Goal: Use online tool/utility: Use online tool/utility

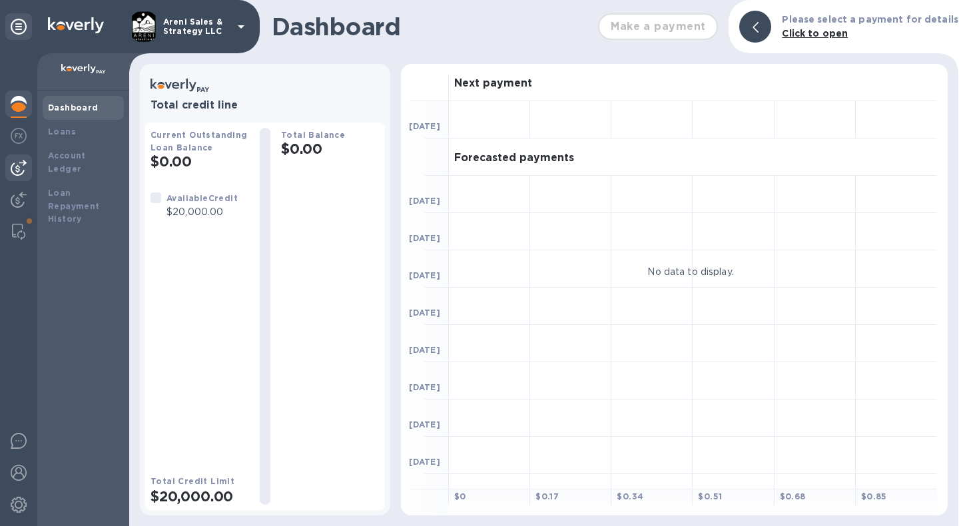
click at [19, 162] on img at bounding box center [19, 168] width 16 height 16
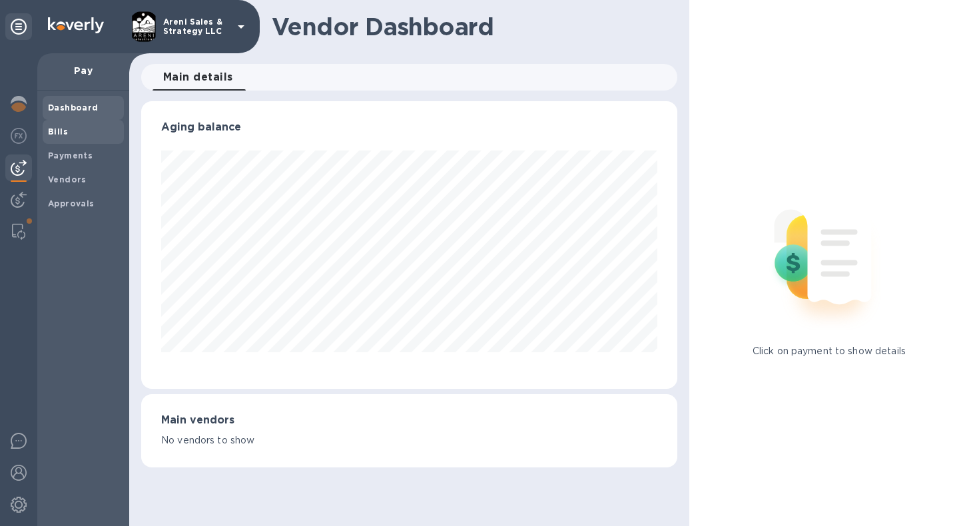
scroll to position [288, 530]
click at [79, 131] on span "Bills" at bounding box center [83, 131] width 71 height 13
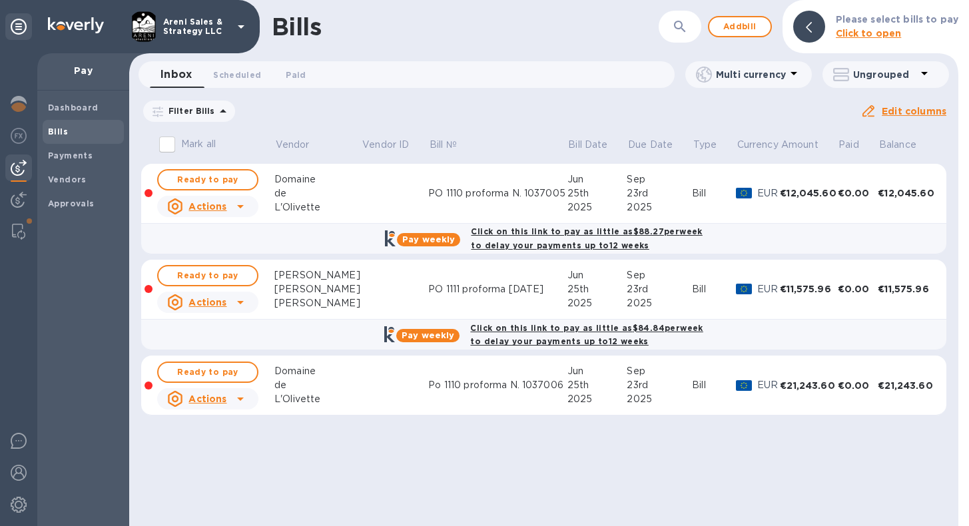
click at [0, 0] on icon at bounding box center [0, 0] width 0 height 0
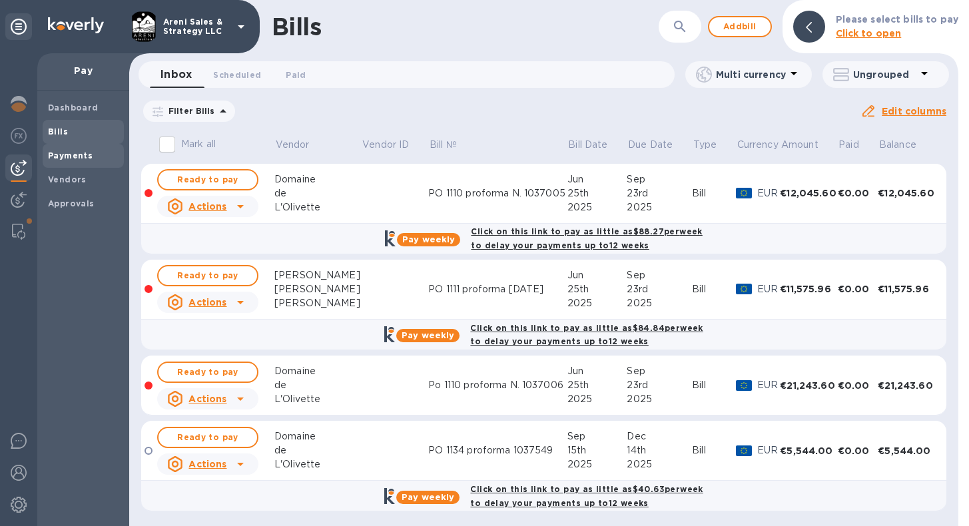
click at [65, 153] on b "Payments" at bounding box center [70, 155] width 45 height 10
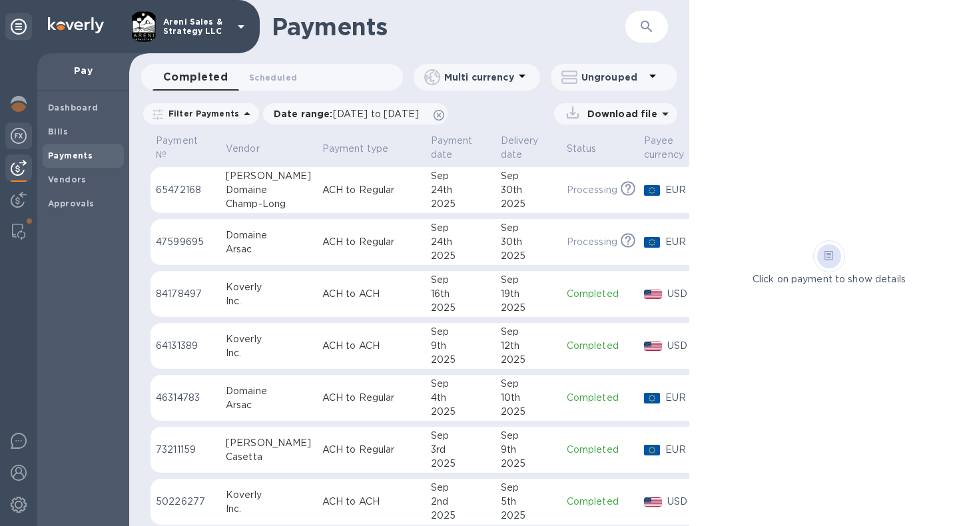
click at [21, 137] on img at bounding box center [19, 136] width 16 height 16
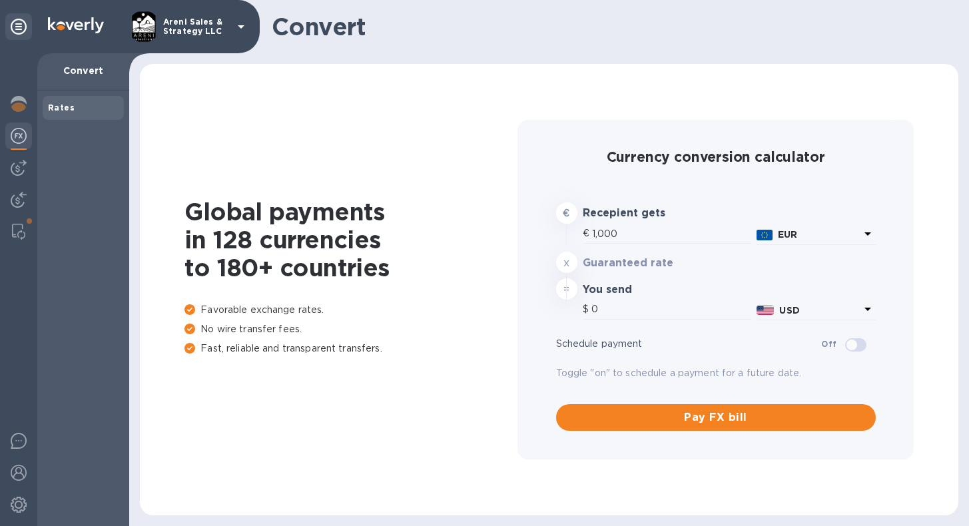
type input "1,177.12"
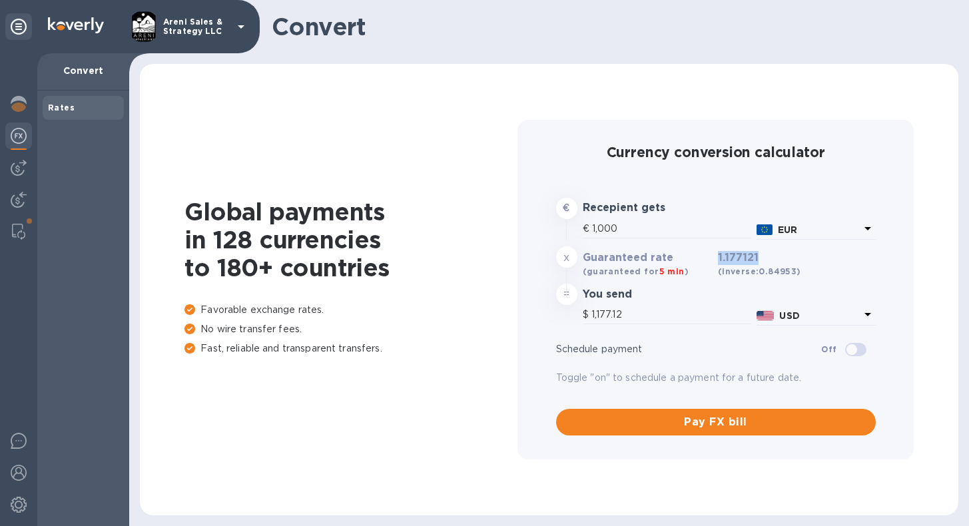
drag, startPoint x: 718, startPoint y: 258, endPoint x: 782, endPoint y: 259, distance: 63.9
click at [782, 259] on h3 "1.177121 (inverse: 0.84953 )" at bounding box center [759, 265] width 83 height 27
copy h3 "1.177121"
